Goal: Task Accomplishment & Management: Manage account settings

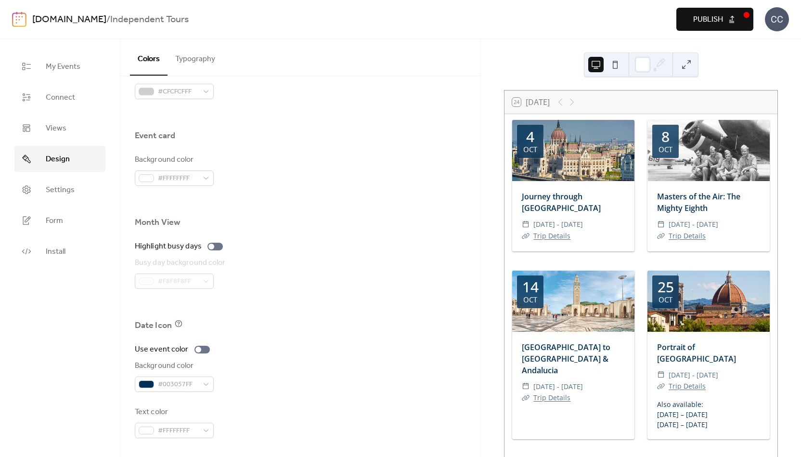
scroll to position [552, 0]
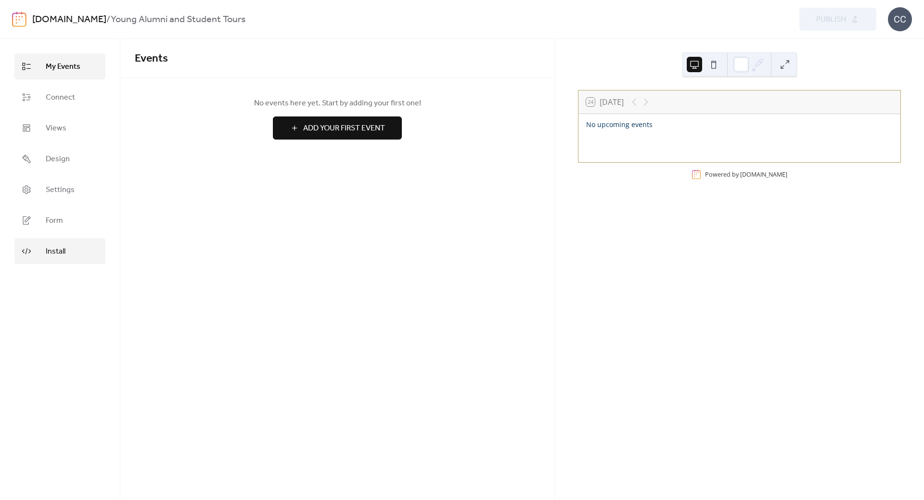
click at [61, 247] on span "Install" at bounding box center [56, 252] width 20 height 12
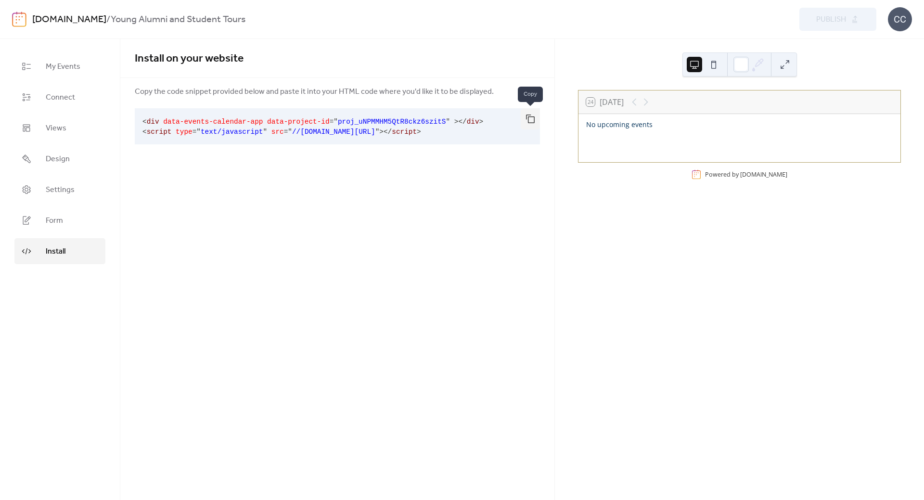
click at [527, 118] on button "button" at bounding box center [530, 118] width 19 height 21
click at [63, 222] on span "Form" at bounding box center [54, 221] width 17 height 12
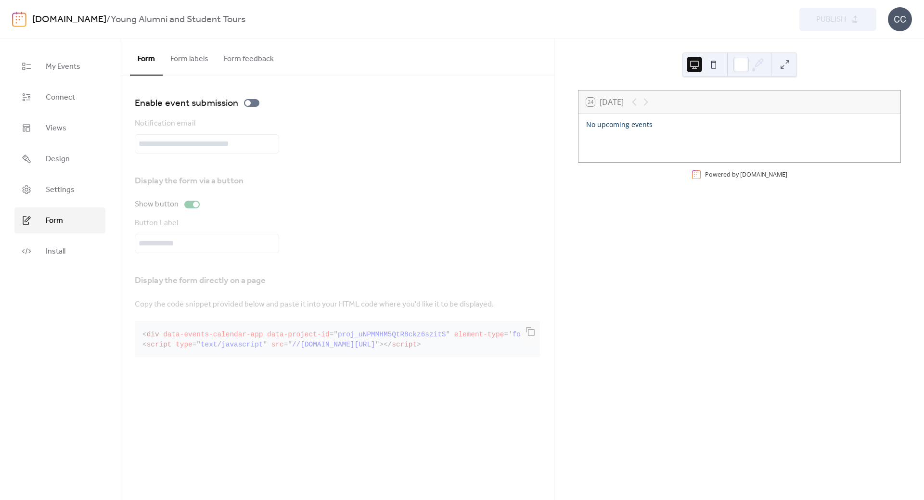
click at [190, 59] on button "Form labels" at bounding box center [189, 57] width 53 height 36
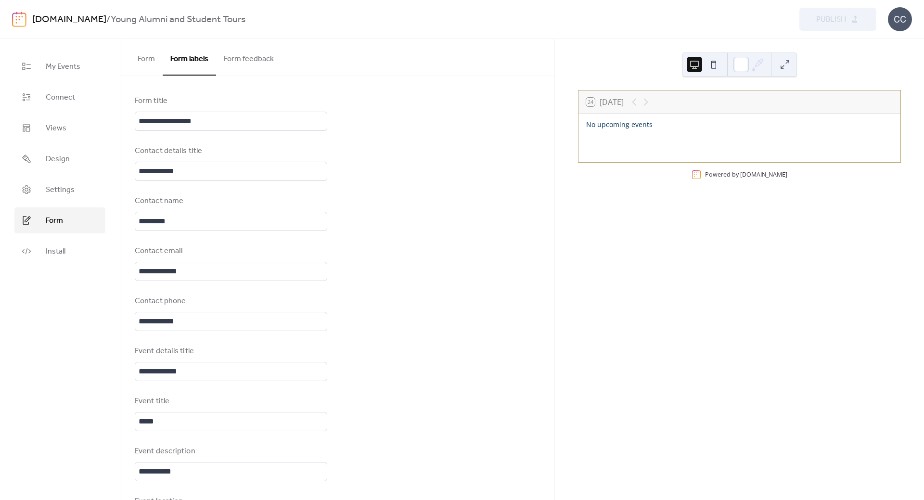
click at [264, 56] on button "Form feedback" at bounding box center [248, 57] width 65 height 36
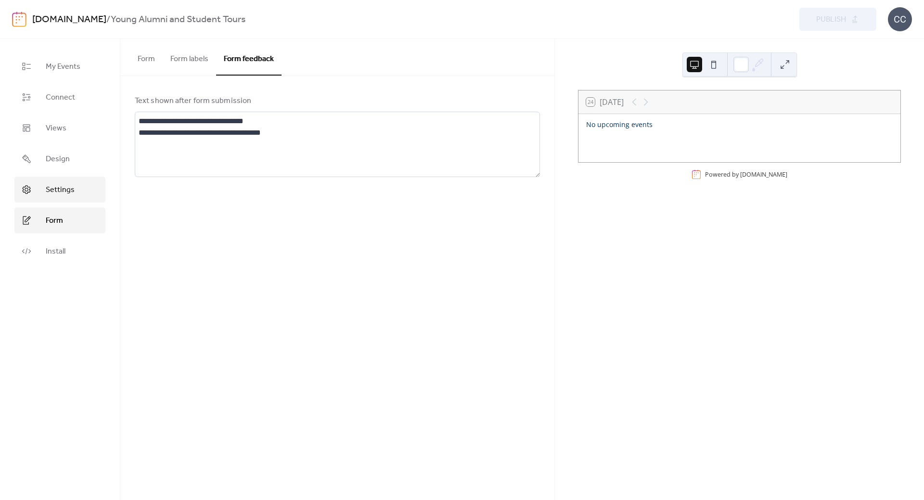
click at [48, 189] on span "Settings" at bounding box center [60, 190] width 29 height 12
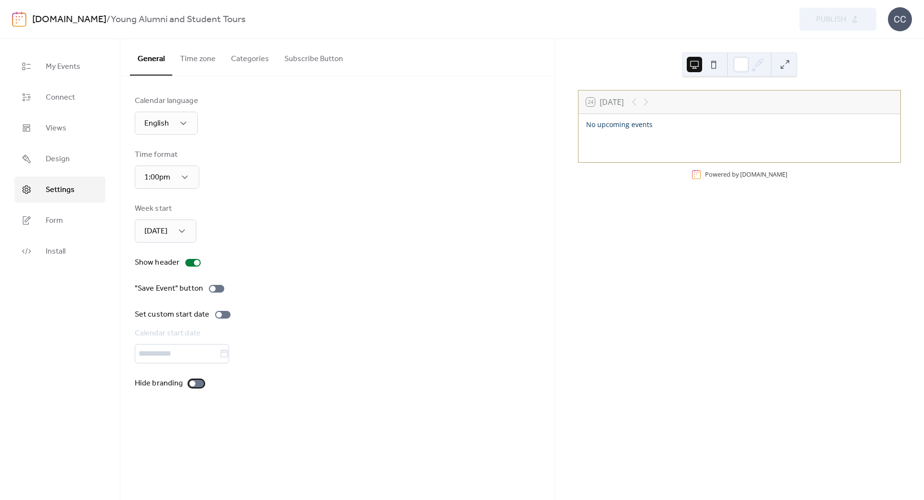
drag, startPoint x: 193, startPoint y: 383, endPoint x: 258, endPoint y: 386, distance: 65.0
click at [193, 383] on div at bounding box center [193, 384] width 6 height 6
click at [828, 20] on span "Publish" at bounding box center [831, 20] width 30 height 12
click at [67, 18] on link "[DOMAIN_NAME]" at bounding box center [69, 20] width 74 height 18
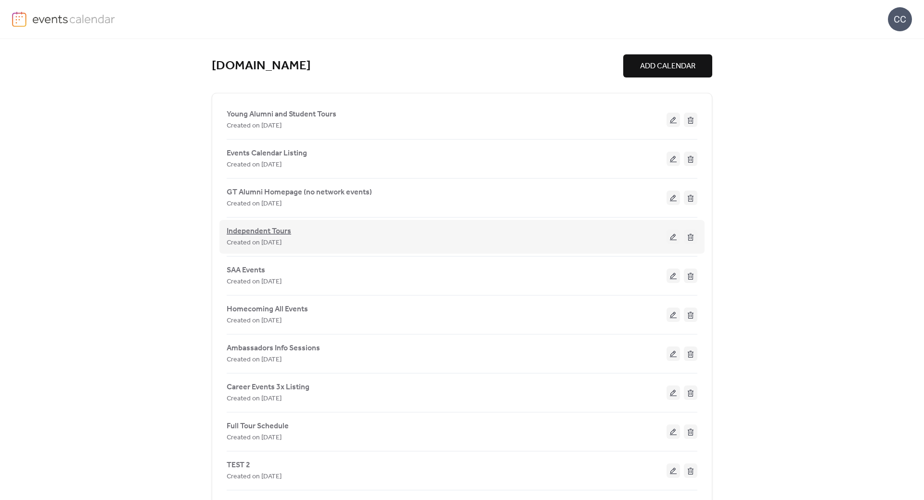
click at [260, 232] on span "Independent Tours" at bounding box center [259, 232] width 64 height 12
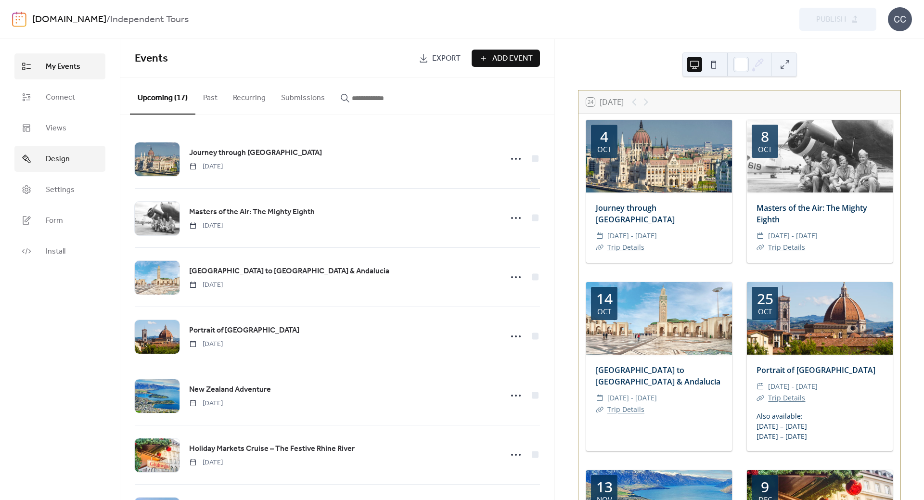
click at [63, 164] on span "Design" at bounding box center [58, 160] width 24 height 12
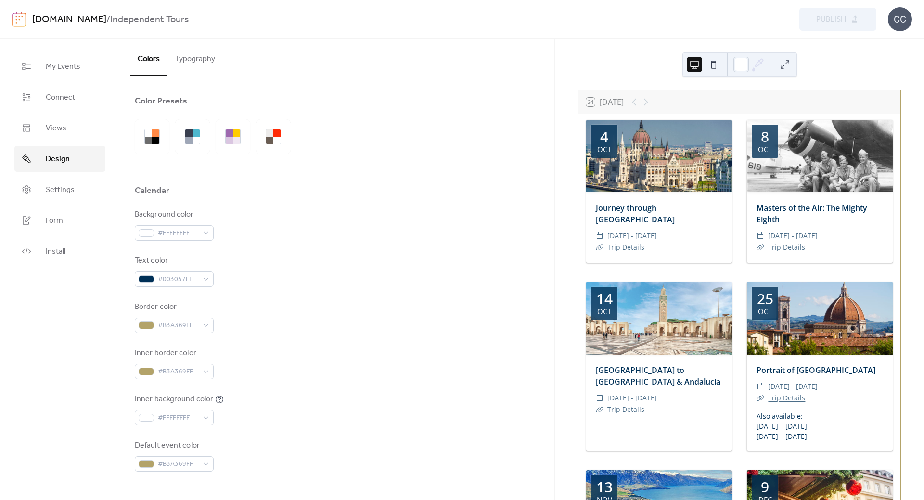
click at [198, 56] on button "Typography" at bounding box center [195, 57] width 55 height 36
